Goal: Entertainment & Leisure: Consume media (video, audio)

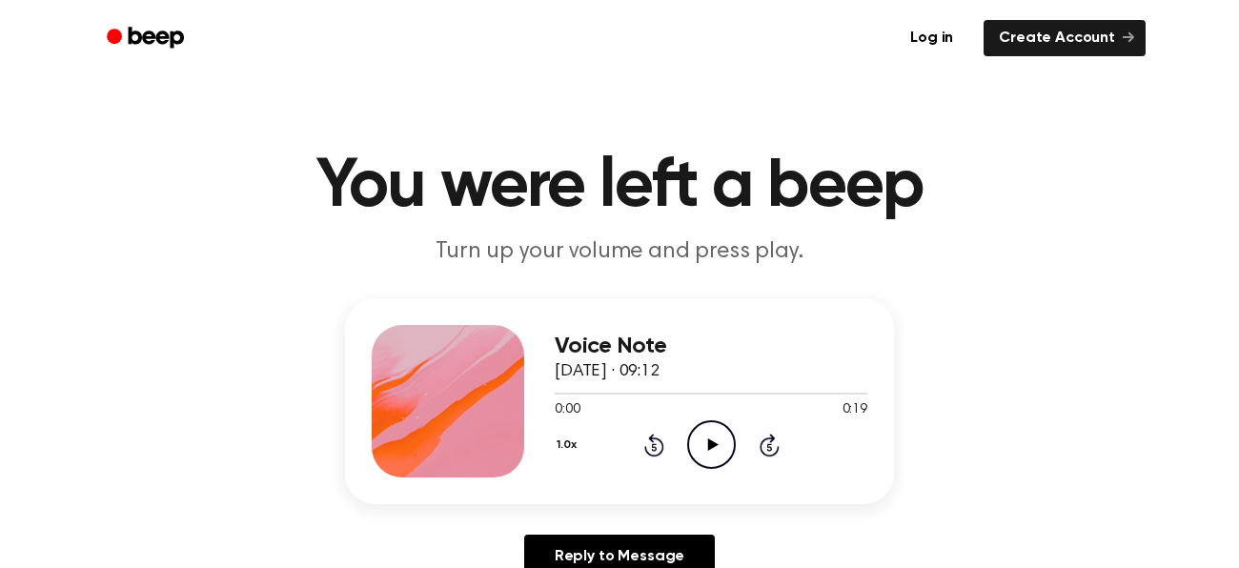
click at [715, 442] on icon "Play Audio" at bounding box center [711, 444] width 49 height 49
click at [711, 447] on icon at bounding box center [712, 444] width 10 height 12
click at [711, 445] on icon at bounding box center [712, 444] width 10 height 12
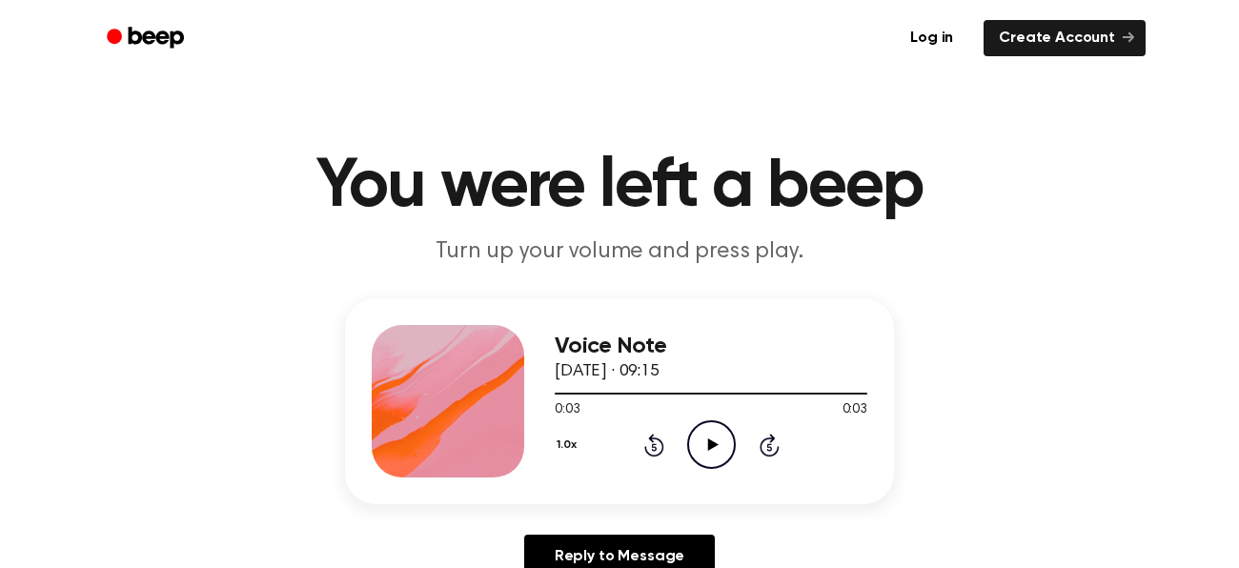
click at [711, 445] on icon at bounding box center [712, 444] width 10 height 12
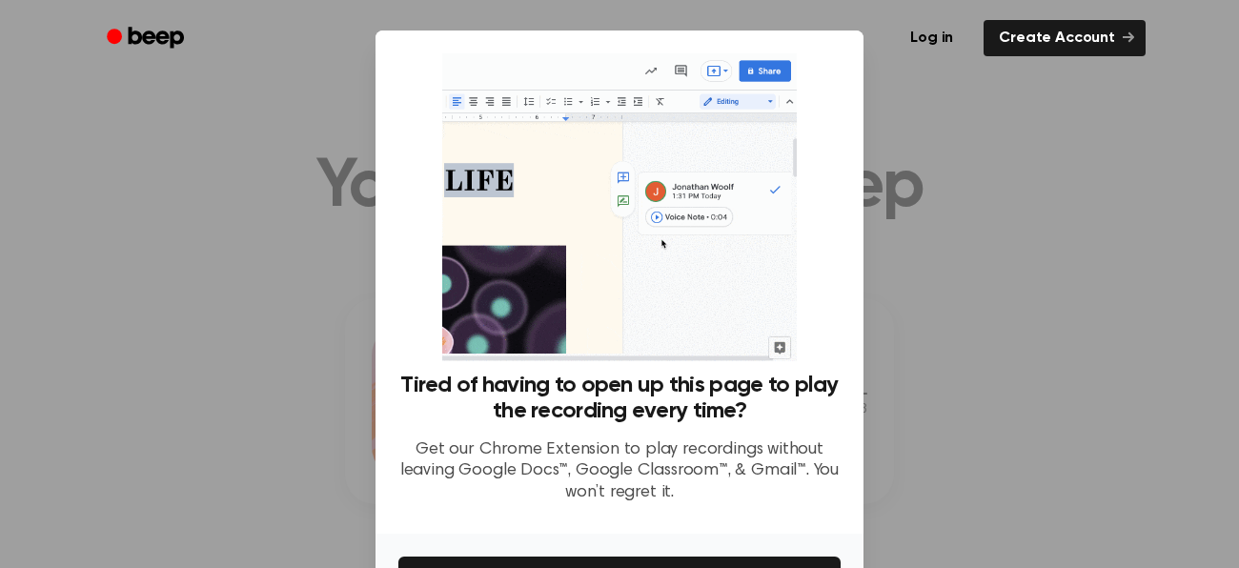
click at [891, 399] on div at bounding box center [619, 284] width 1239 height 568
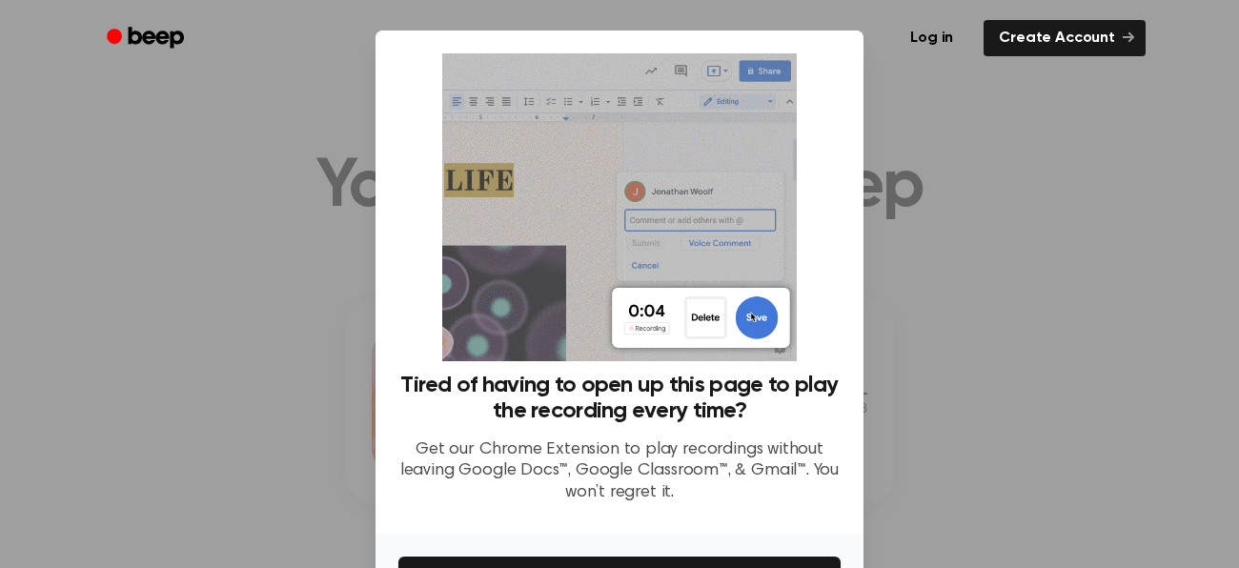
click at [0, 260] on div at bounding box center [619, 284] width 1239 height 568
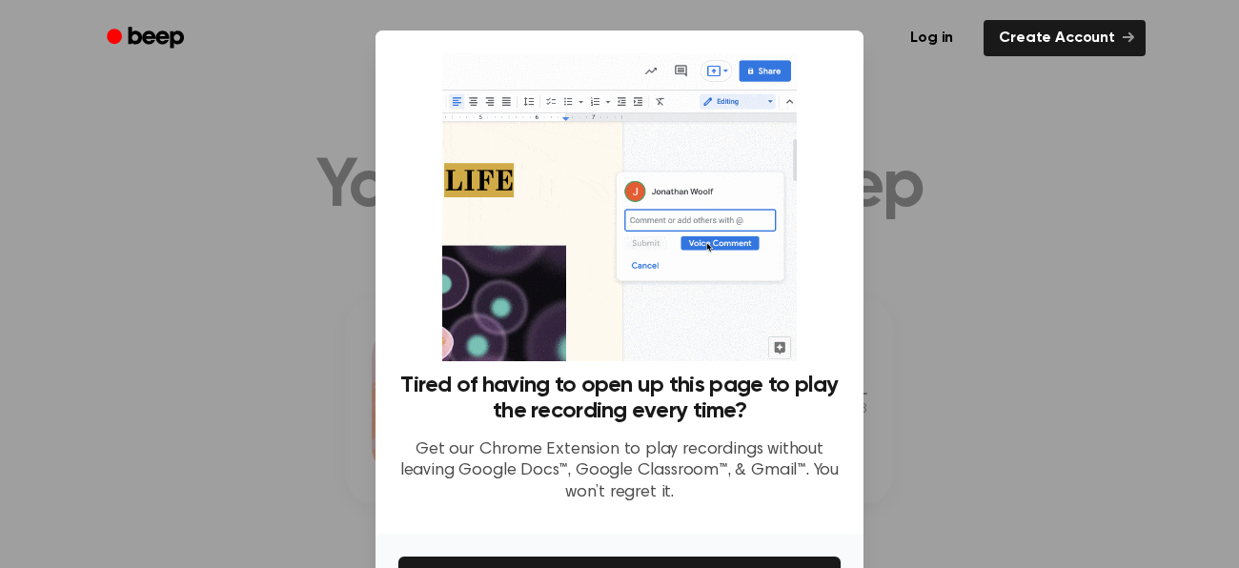
click at [277, 366] on div at bounding box center [619, 284] width 1239 height 568
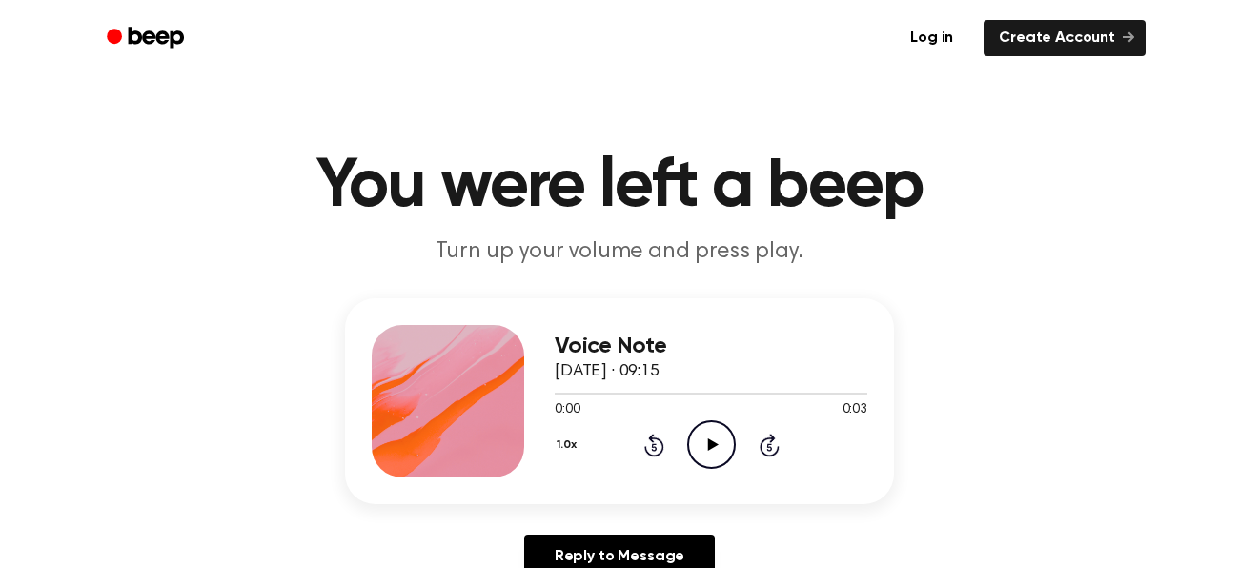
click at [707, 448] on icon "Play Audio" at bounding box center [711, 444] width 49 height 49
click at [714, 443] on icon at bounding box center [712, 444] width 10 height 12
click at [714, 439] on icon "Play Audio" at bounding box center [711, 444] width 49 height 49
click at [715, 444] on icon at bounding box center [712, 444] width 10 height 12
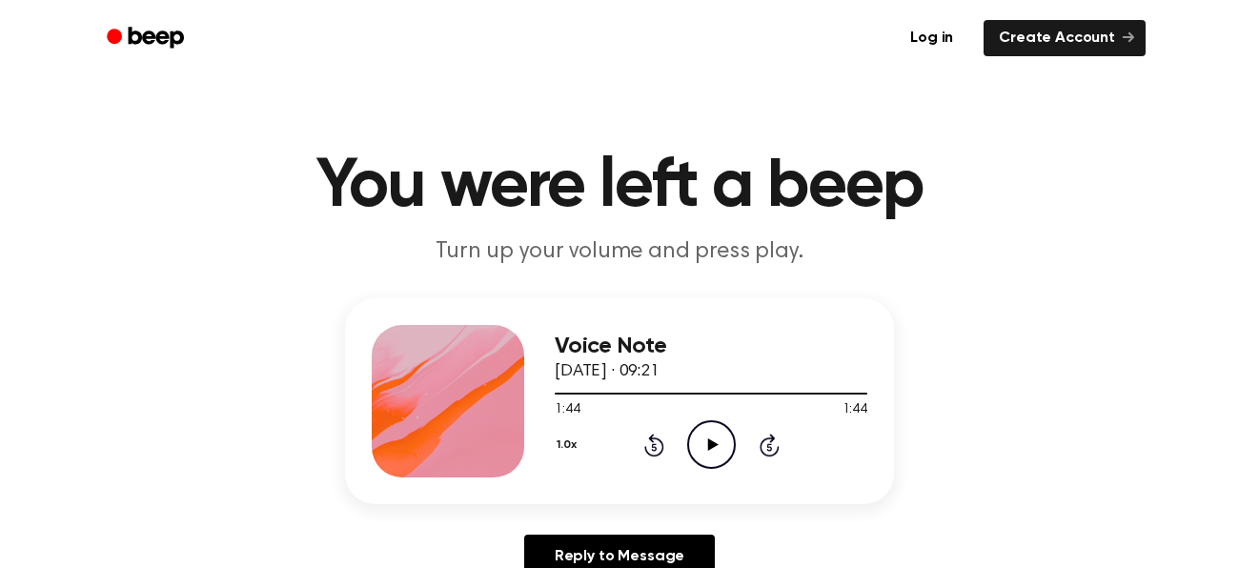
click at [715, 444] on icon at bounding box center [712, 444] width 10 height 12
click at [706, 443] on icon "Play Audio" at bounding box center [711, 444] width 49 height 49
